Goal: Information Seeking & Learning: Find specific fact

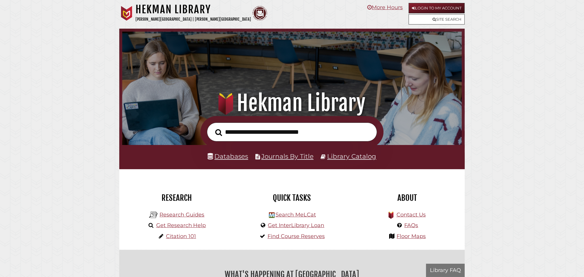
scroll to position [112, 336]
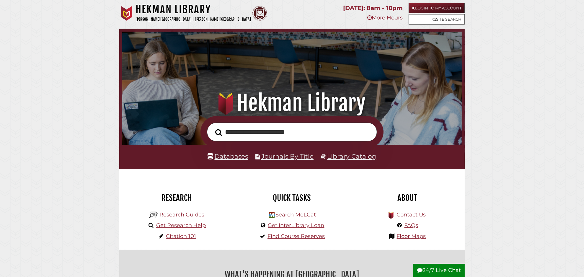
type input "**********"
click at [212, 127] on button "Search" at bounding box center [218, 132] width 13 height 11
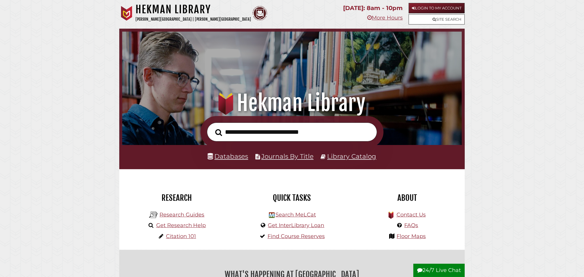
scroll to position [112, 336]
click at [224, 158] on link "Databases" at bounding box center [228, 156] width 40 height 8
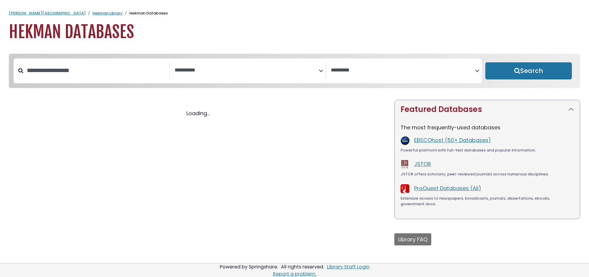
select select "Database Subject Filter"
select select "Database Vendors Filter"
select select "Database Subject Filter"
select select "Database Vendors Filter"
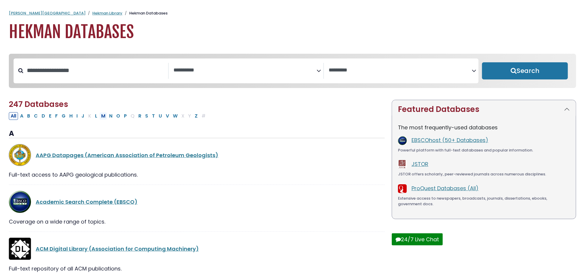
click at [104, 116] on button "M" at bounding box center [103, 116] width 8 height 8
select select "Database Subject Filter"
select select "Database Vendors Filter"
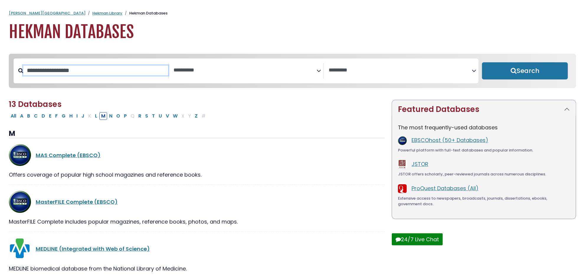
click at [62, 73] on input "Search database by title or keyword" at bounding box center [95, 71] width 145 height 10
type input "***"
click at [482, 62] on button "Search" at bounding box center [525, 70] width 86 height 17
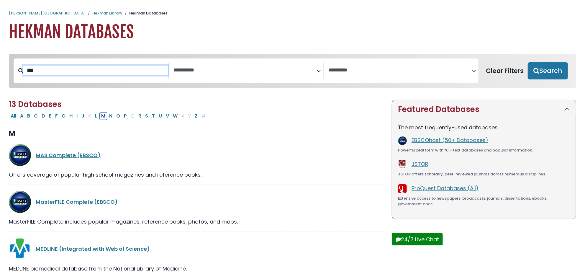
select select "Database Subject Filter"
select select "Database Vendors Filter"
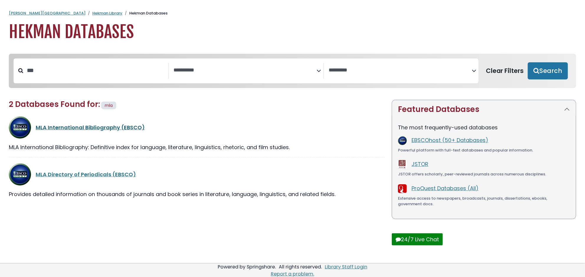
click at [66, 130] on link "MLA International Bibliography (EBSCO)" at bounding box center [90, 127] width 109 height 7
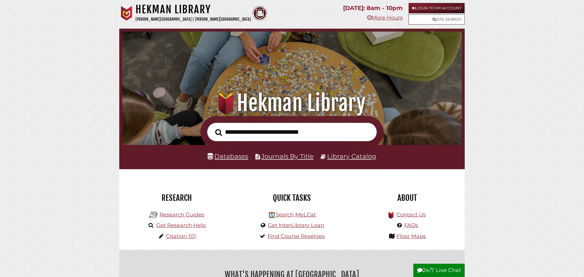
scroll to position [112, 336]
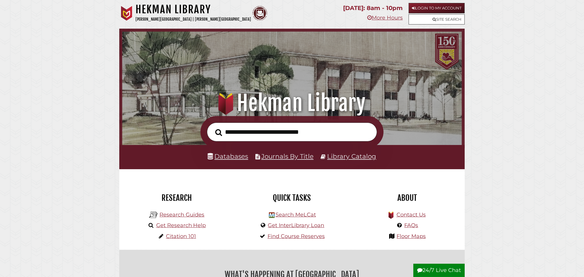
scroll to position [112, 336]
type input "**********"
click at [349, 156] on link "Library Catalog" at bounding box center [351, 156] width 49 height 8
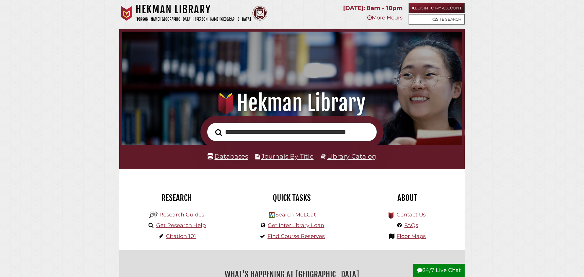
scroll to position [0, 22]
type input "**********"
click at [212, 127] on button "Search" at bounding box center [218, 132] width 13 height 11
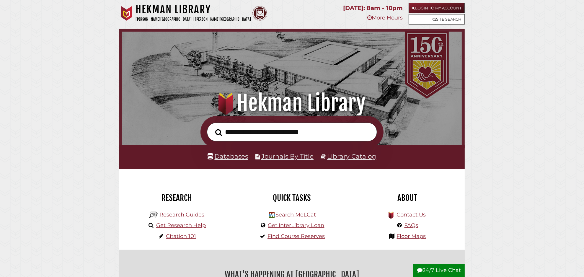
scroll to position [112, 336]
click at [232, 154] on link "Databases" at bounding box center [228, 156] width 40 height 8
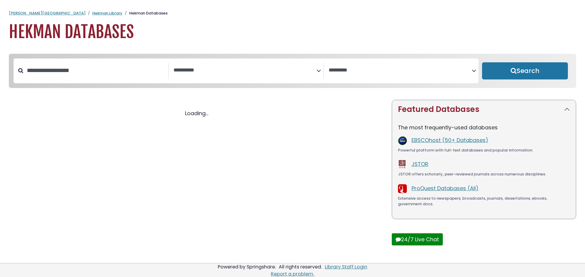
select select "Database Subject Filter"
select select "Database Vendors Filter"
select select "Database Subject Filter"
select select "Database Vendors Filter"
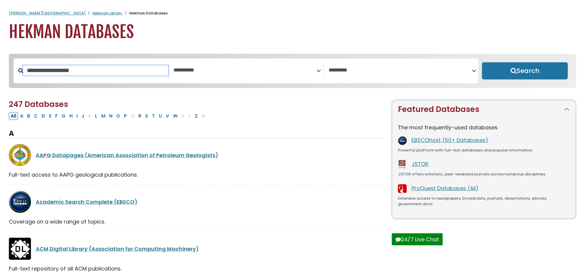
click at [57, 71] on input "Search database by title or keyword" at bounding box center [95, 71] width 145 height 10
type input "***"
click at [482, 62] on button "Search" at bounding box center [525, 70] width 86 height 17
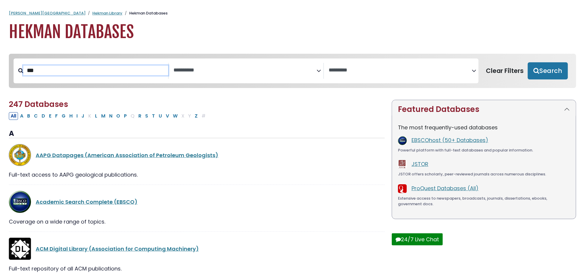
select select "Database Subject Filter"
select select "Database Vendors Filter"
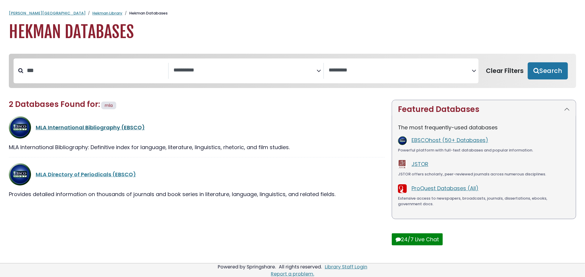
click at [78, 129] on link "MLA International Bibliography (EBSCO)" at bounding box center [90, 127] width 109 height 7
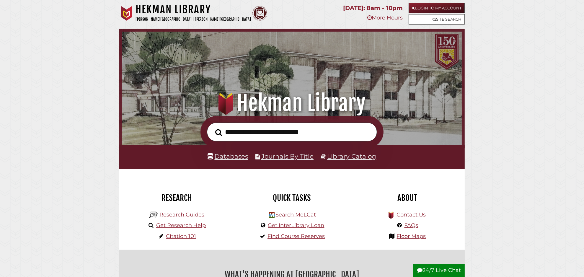
scroll to position [112, 336]
type input "**********"
click at [212, 127] on button "Search" at bounding box center [218, 132] width 13 height 11
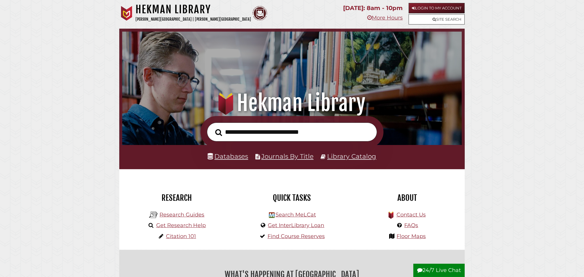
scroll to position [112, 336]
click at [276, 157] on link "Journals By Title" at bounding box center [287, 156] width 52 height 8
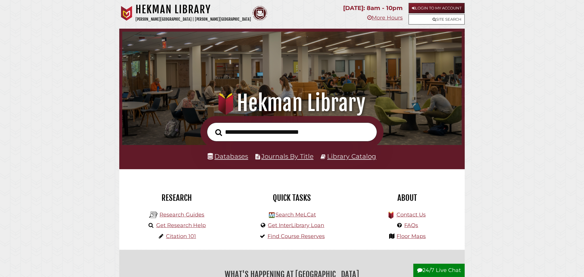
scroll to position [112, 336]
type input "**********"
click at [212, 127] on button "Search" at bounding box center [218, 132] width 13 height 11
click at [256, 129] on input "text" at bounding box center [292, 131] width 170 height 19
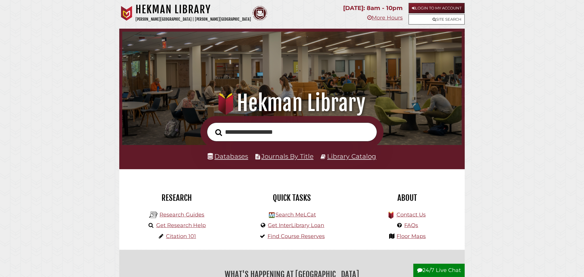
type input "**********"
click at [212, 127] on button "Search" at bounding box center [218, 132] width 13 height 11
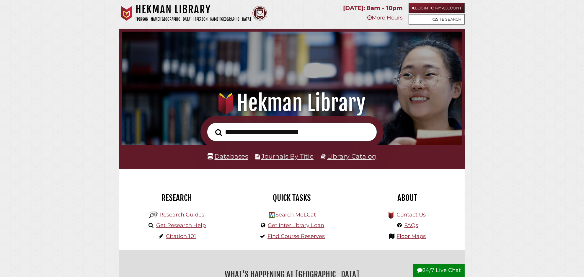
scroll to position [112, 336]
click at [228, 153] on link "Databases" at bounding box center [228, 156] width 40 height 8
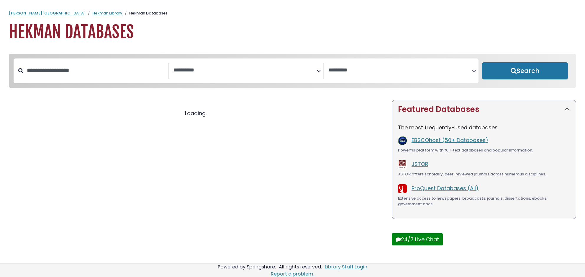
select select "Database Subject Filter"
select select "Database Vendors Filter"
select select "Database Subject Filter"
select select "Database Vendors Filter"
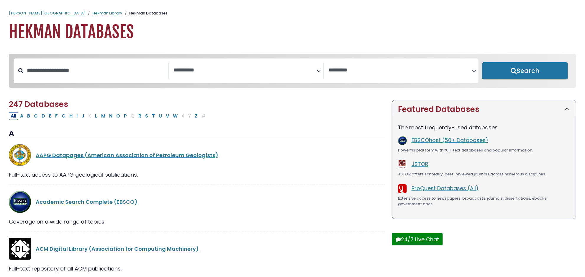
drag, startPoint x: 89, startPoint y: 55, endPoint x: 84, endPoint y: 68, distance: 13.8
click at [84, 68] on nav "**********" at bounding box center [293, 71] width 568 height 34
click at [84, 68] on input "Search database by title or keyword" at bounding box center [95, 71] width 145 height 10
type input "***"
click at [482, 62] on button "Search" at bounding box center [525, 70] width 86 height 17
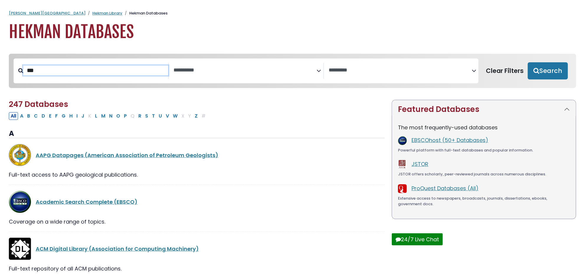
select select "Database Subject Filter"
select select "Database Vendors Filter"
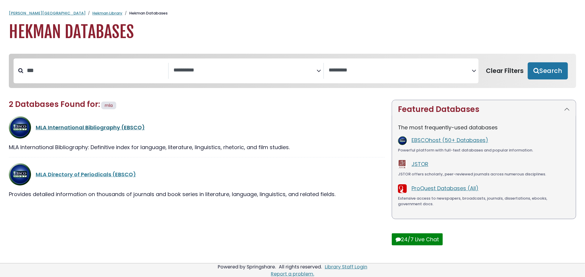
click at [68, 130] on link "MLA International Bibliography (EBSCO)" at bounding box center [90, 127] width 109 height 7
